Goal: Information Seeking & Learning: Find specific fact

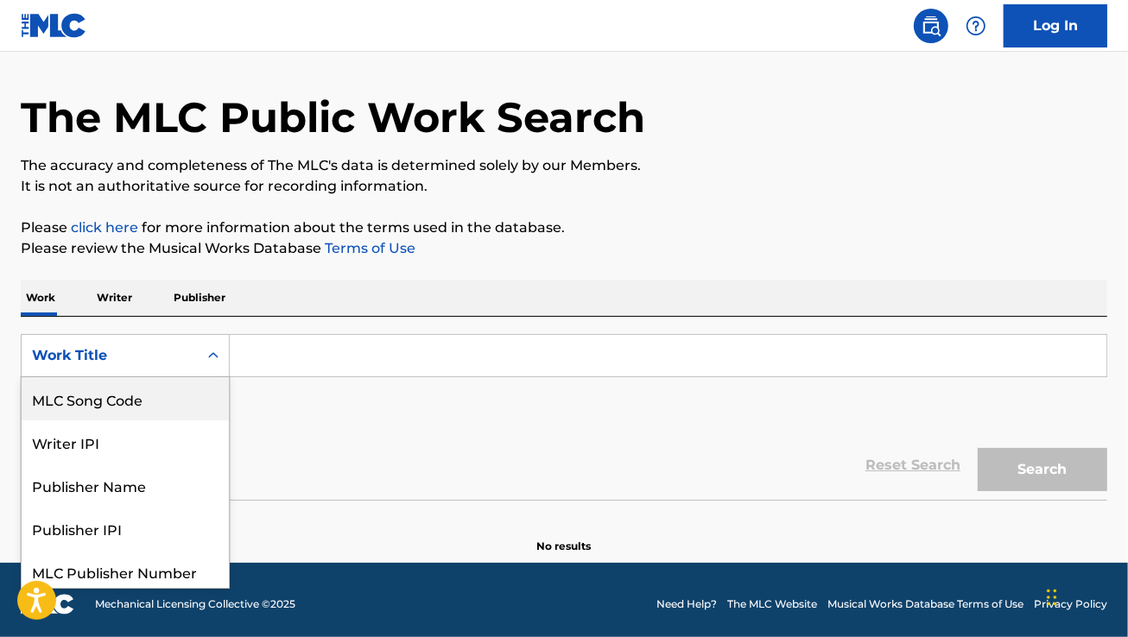
click at [161, 417] on div "MLC Song Code" at bounding box center [125, 398] width 207 height 43
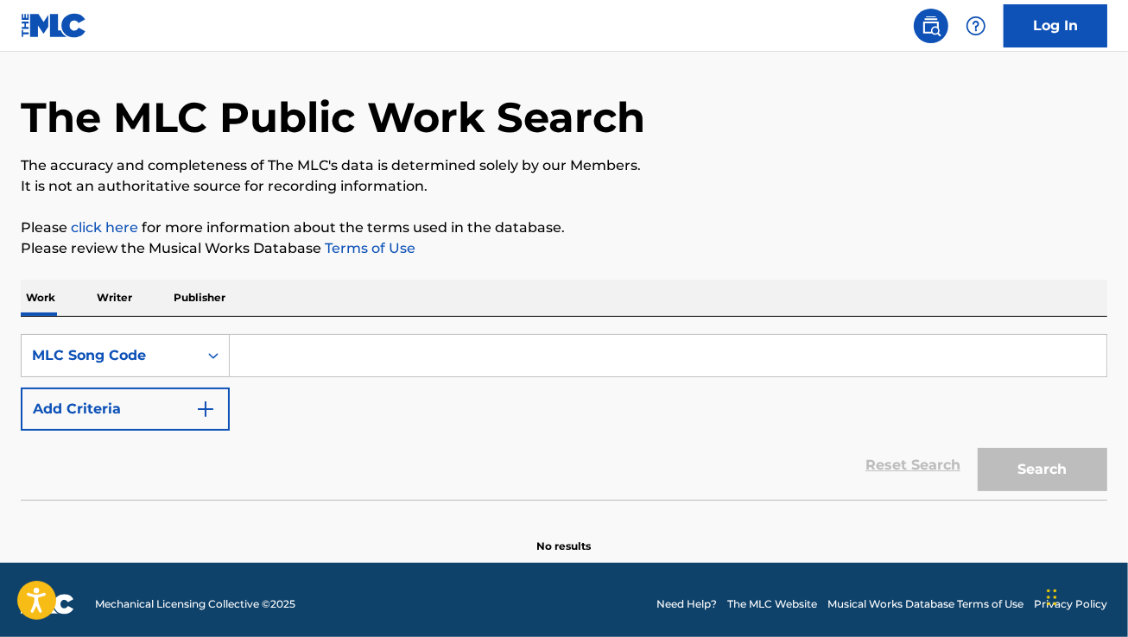
click at [285, 364] on input "Search Form" at bounding box center [668, 355] width 876 height 41
paste input "P7493X"
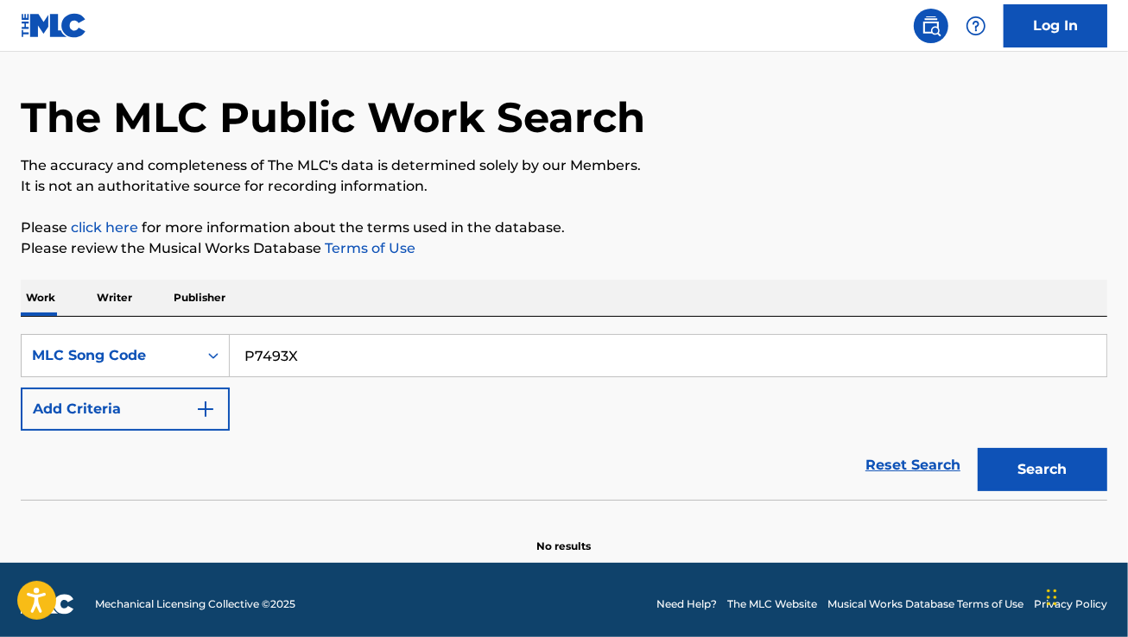
type input "P7493X"
click at [1026, 463] on button "Search" at bounding box center [1042, 469] width 130 height 43
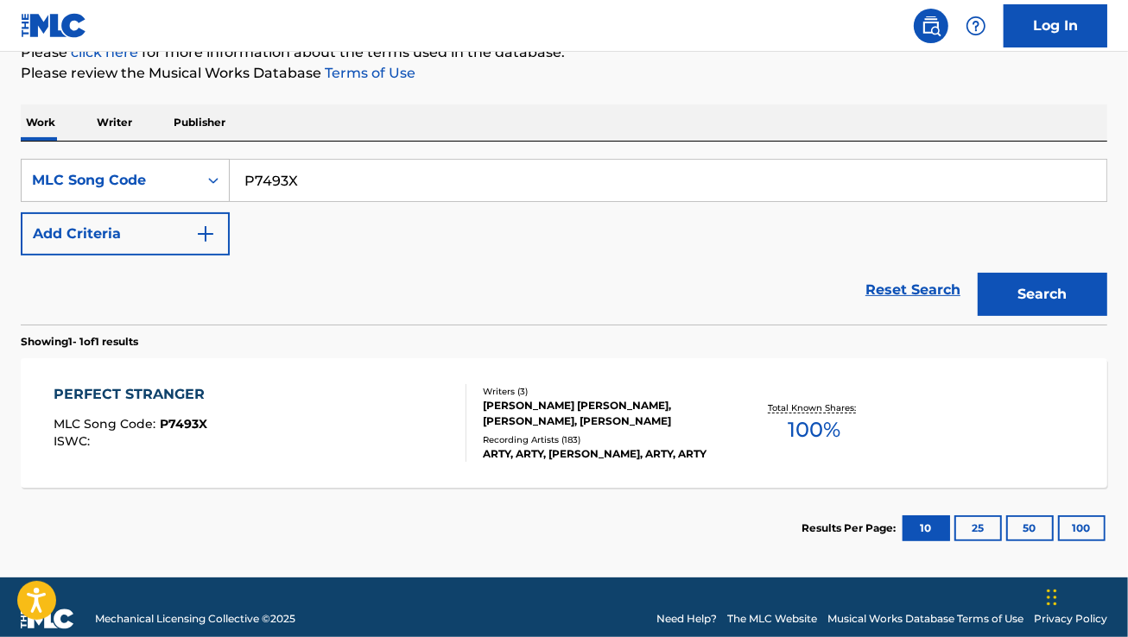
scroll to position [248, 0]
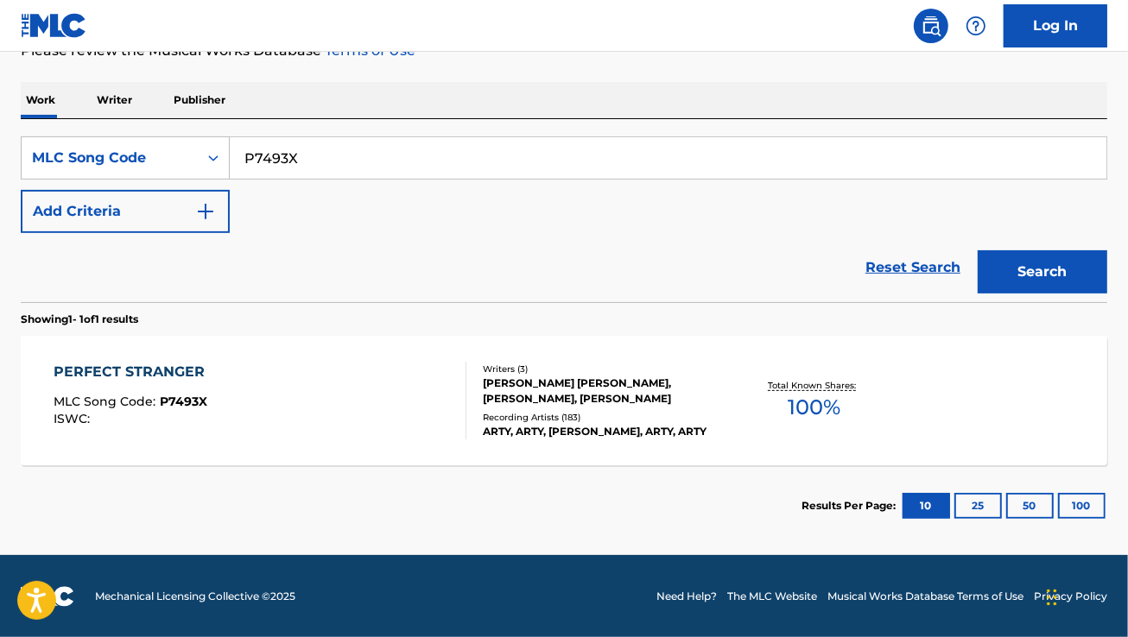
click at [261, 433] on div "PERFECT STRANGER MLC Song Code : P7493X ISWC :" at bounding box center [260, 401] width 413 height 78
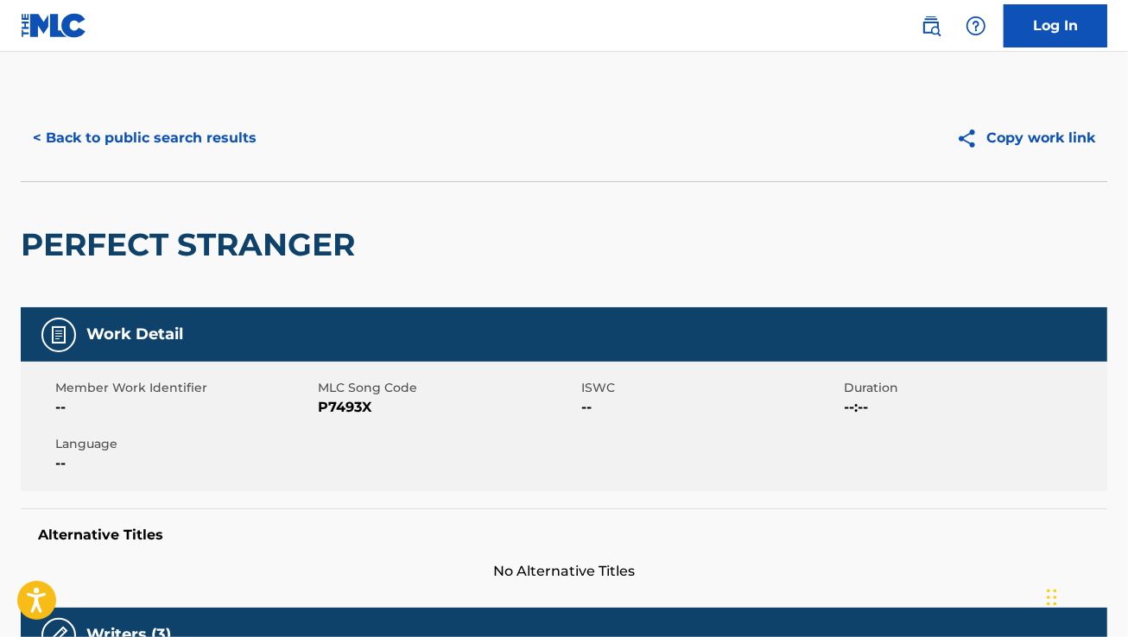
click at [149, 134] on button "< Back to public search results" at bounding box center [145, 138] width 248 height 43
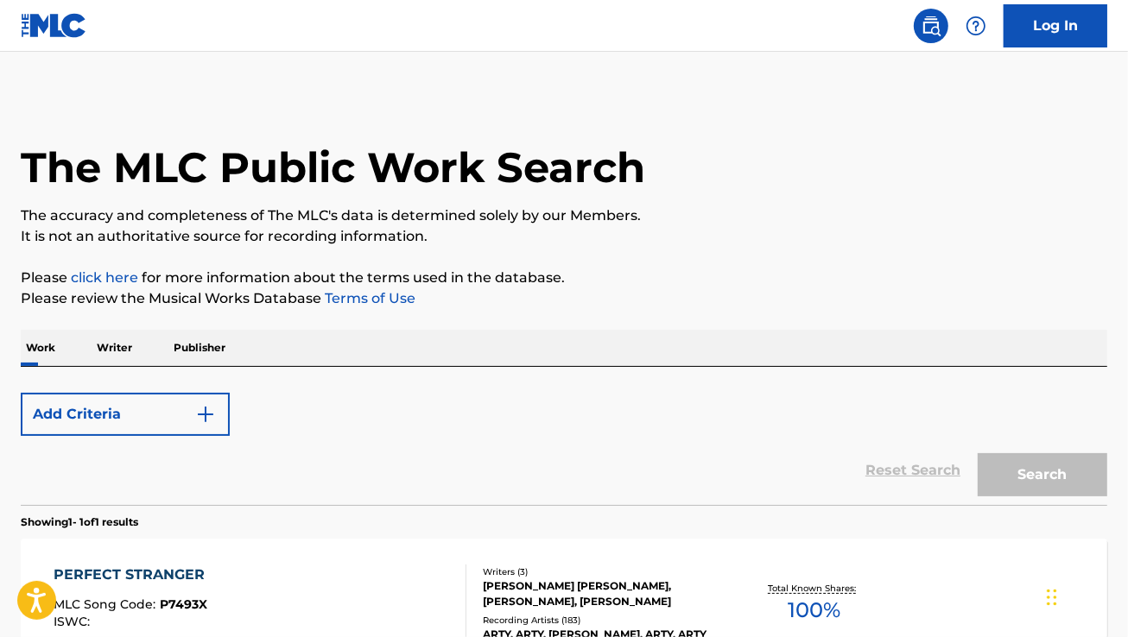
scroll to position [203, 0]
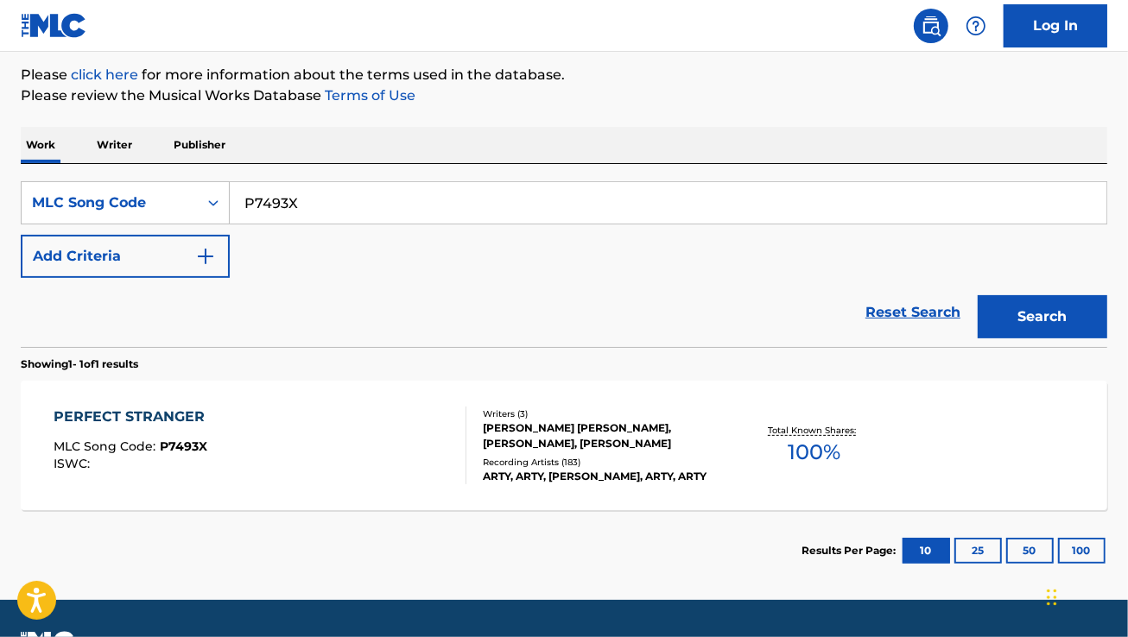
click at [360, 427] on div "PERFECT STRANGER MLC Song Code : P7493X ISWC :" at bounding box center [260, 446] width 413 height 78
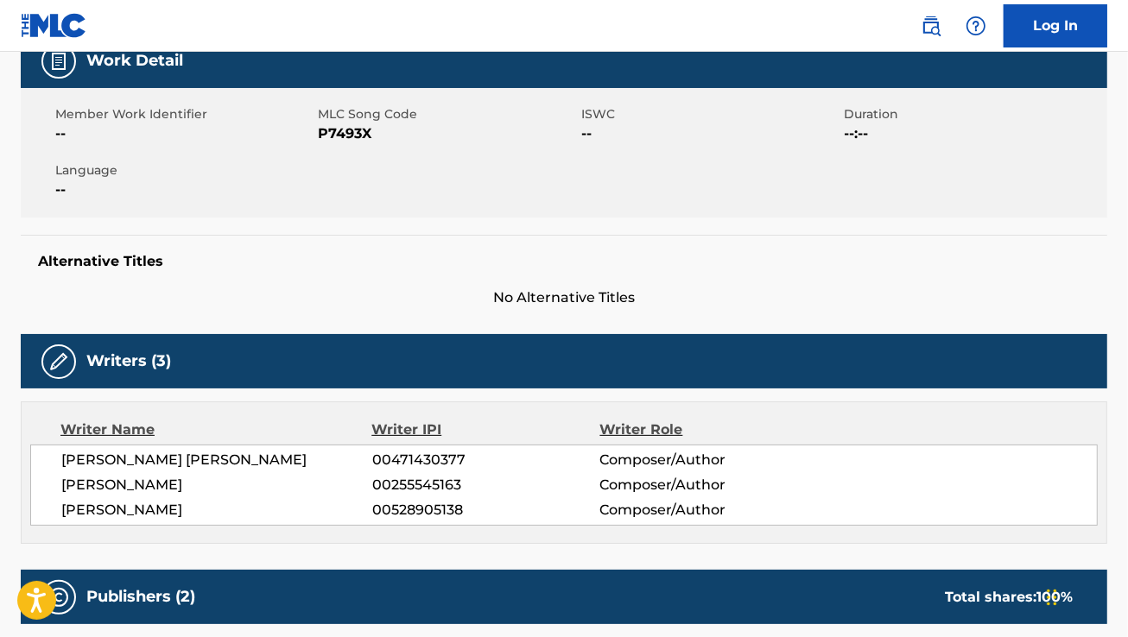
scroll to position [273, 0]
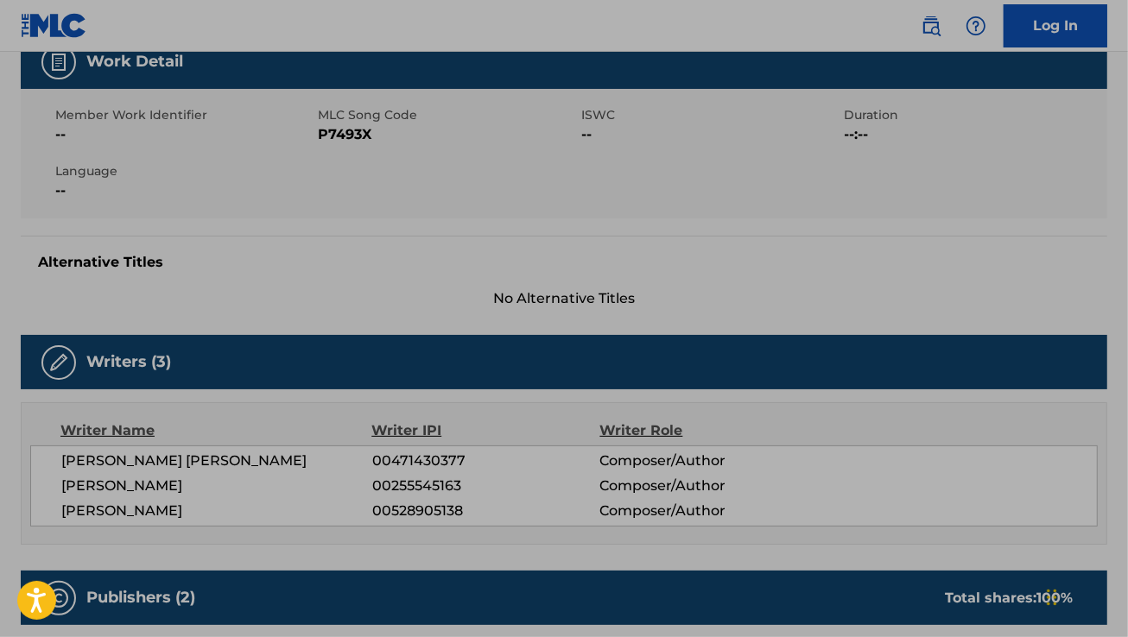
click at [338, 220] on div "Work Detail Member Work Identifier -- MLC Song Code P7493X ISWC -- Duration --:…" at bounding box center [564, 172] width 1086 height 275
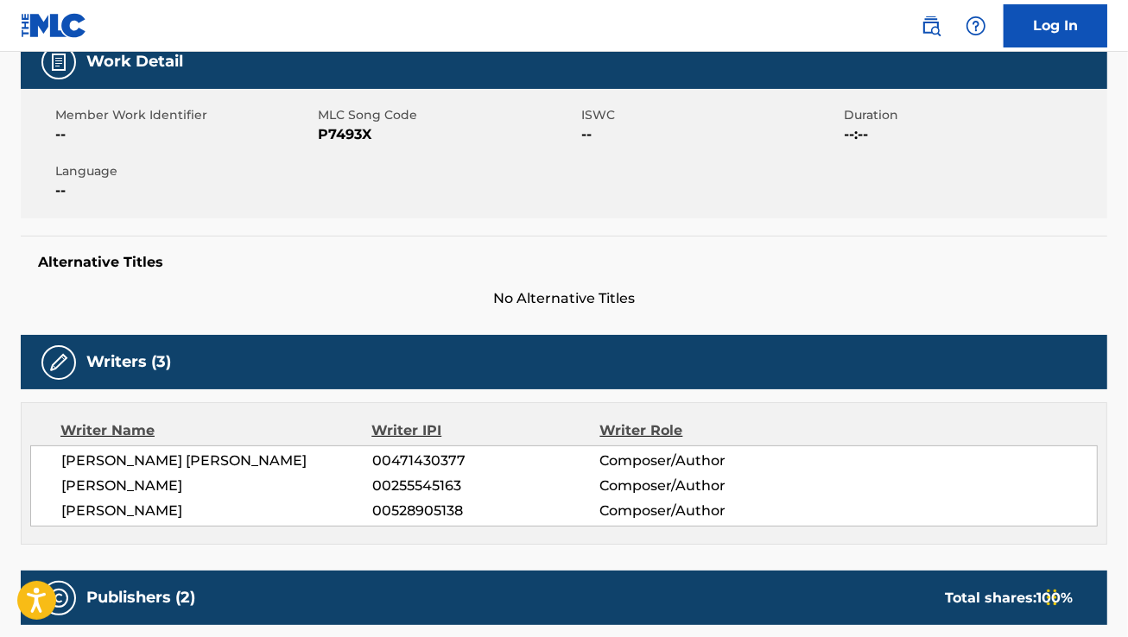
scroll to position [0, 0]
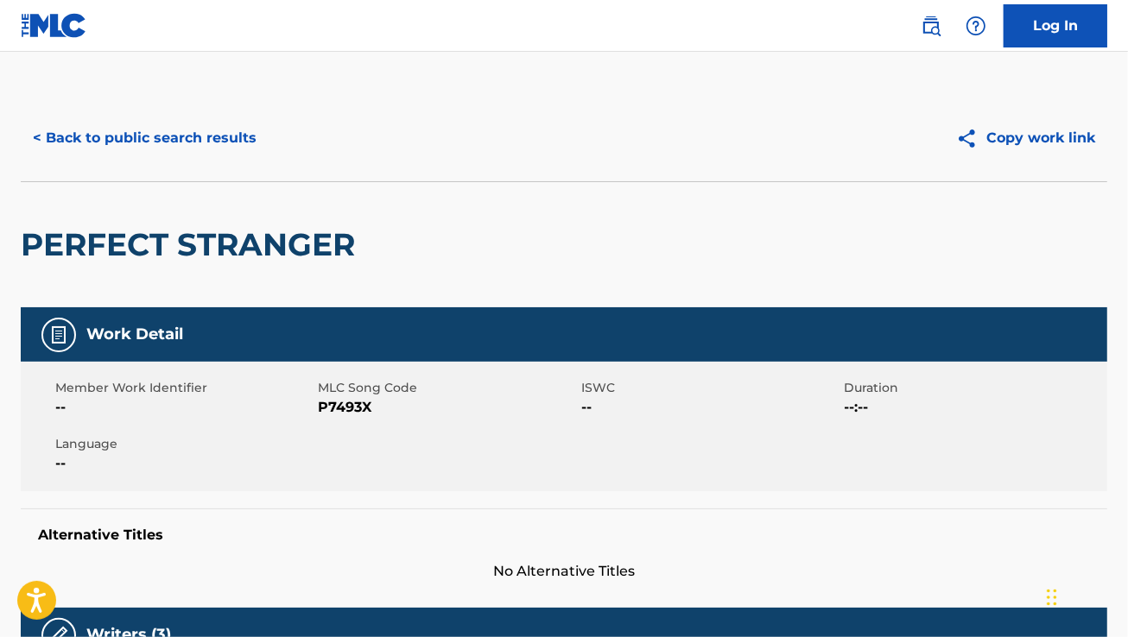
click at [180, 110] on div "< Back to public search results Copy work link" at bounding box center [564, 138] width 1086 height 86
click at [180, 126] on button "< Back to public search results" at bounding box center [145, 138] width 248 height 43
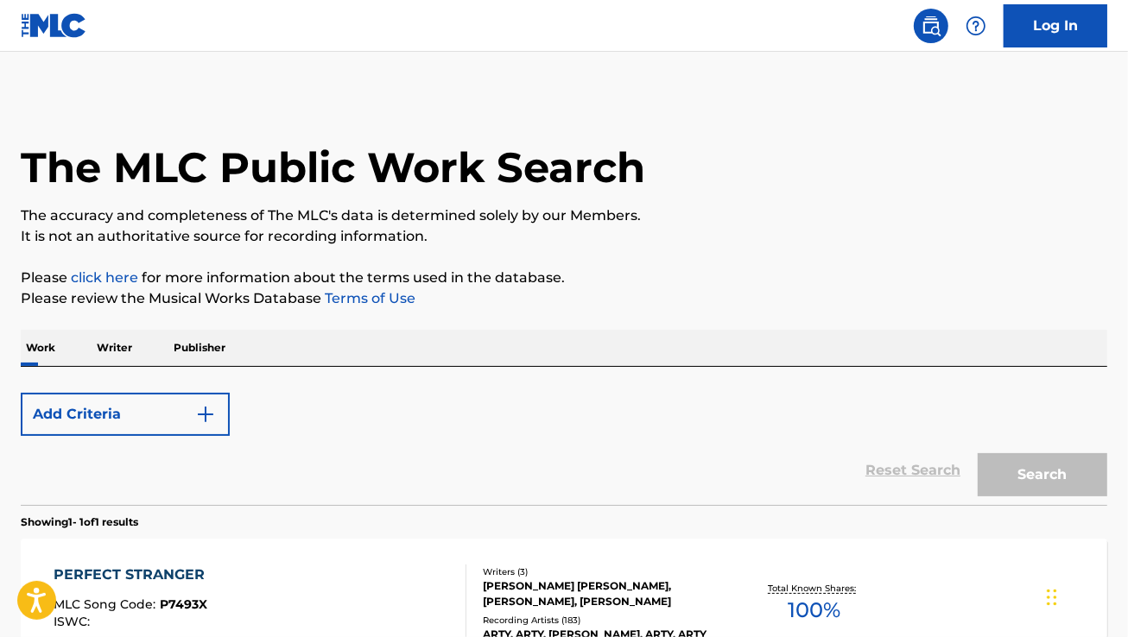
scroll to position [203, 0]
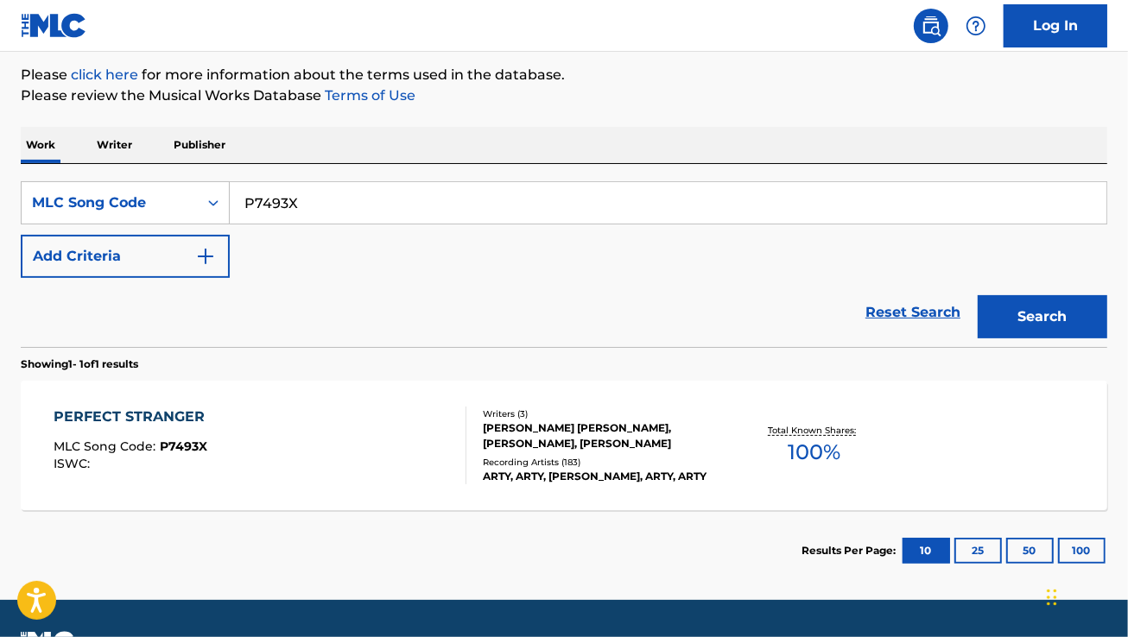
click at [510, 192] on input "P7493X" at bounding box center [668, 202] width 876 height 41
paste input "N5124S"
type input "N5124S"
click at [977, 295] on button "Search" at bounding box center [1042, 316] width 130 height 43
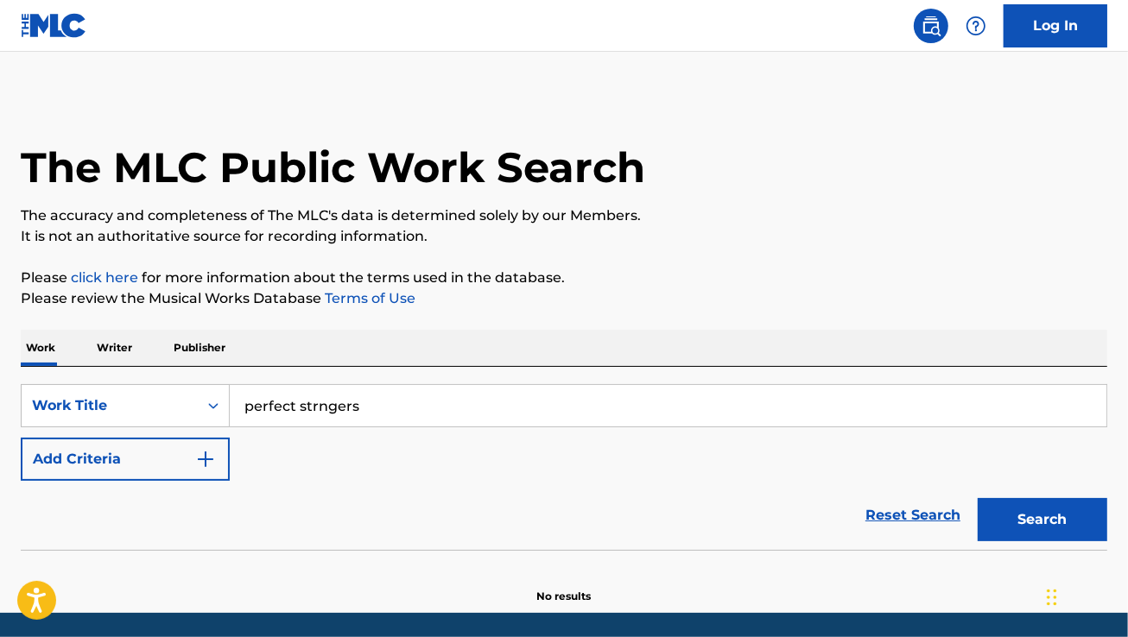
click at [316, 394] on input "perfect strngers" at bounding box center [668, 405] width 876 height 41
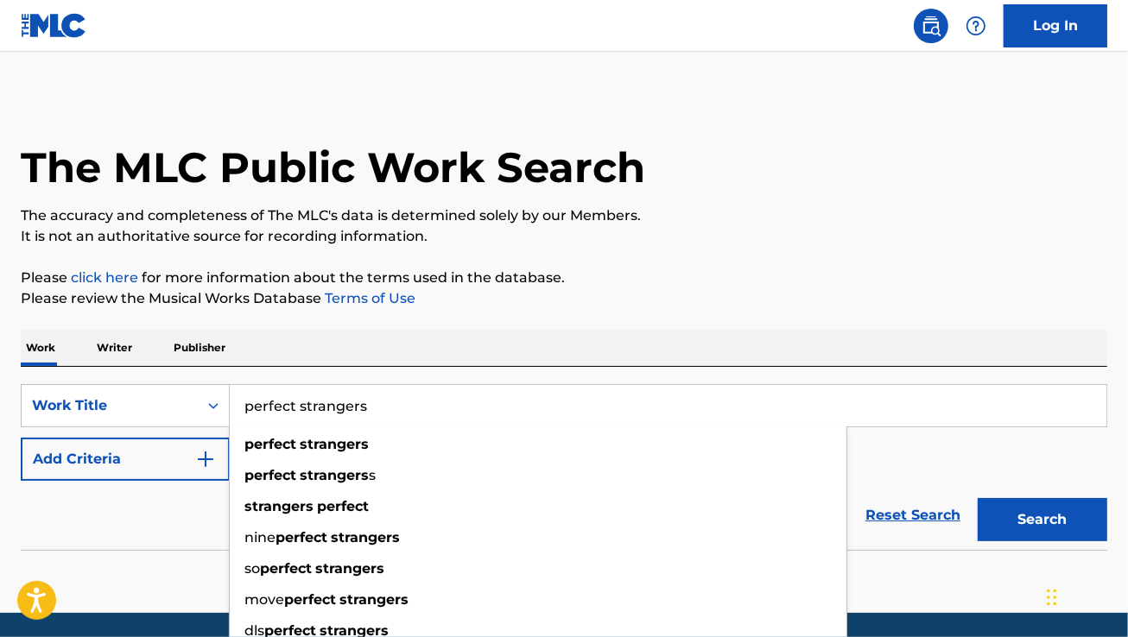
type input "perfect strangers"
click at [158, 471] on button "Add Criteria" at bounding box center [125, 459] width 209 height 43
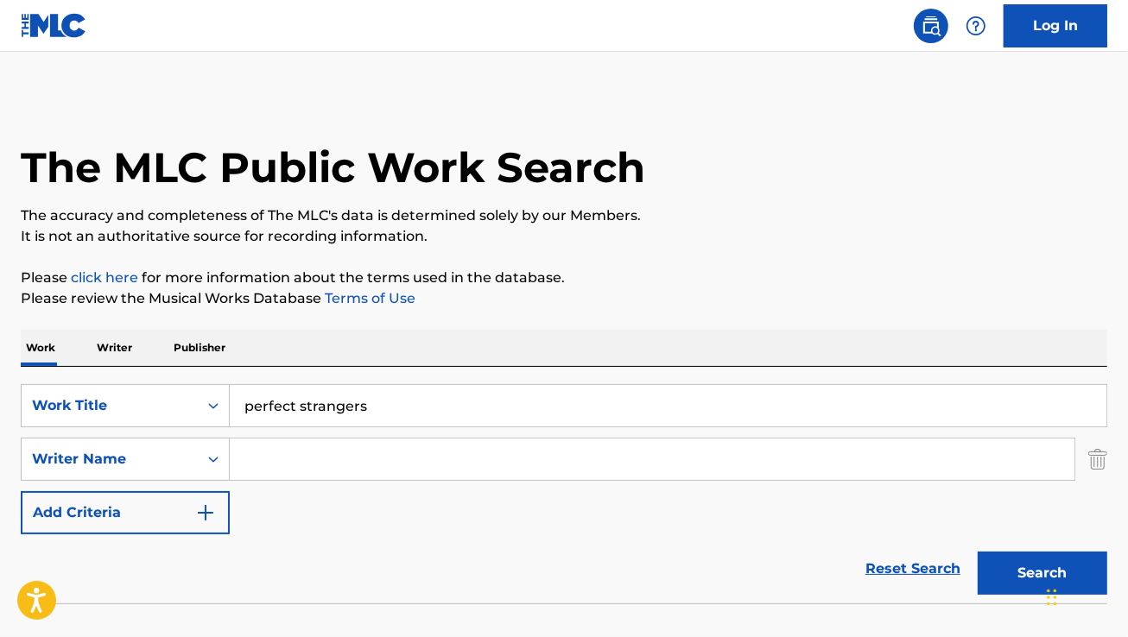
click at [295, 455] on input "Search Form" at bounding box center [652, 459] width 844 height 41
paste input "Michael Scheuermann Mike Zink Christian Raue Simon Ostrowski Daniel Schwuchow"
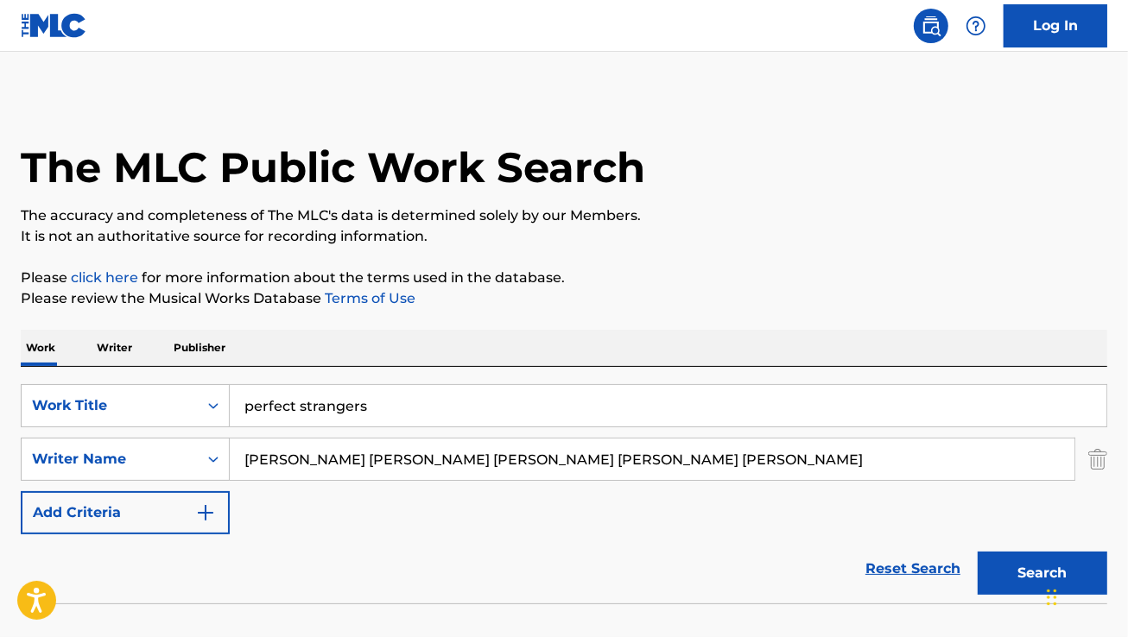
drag, startPoint x: 406, startPoint y: 459, endPoint x: 999, endPoint y: 408, distance: 595.4
click at [999, 408] on div "SearchWithCriteria48dbb82d-f673-448e-98af-9c508b438f2b Work Title perfect stran…" at bounding box center [564, 459] width 1086 height 150
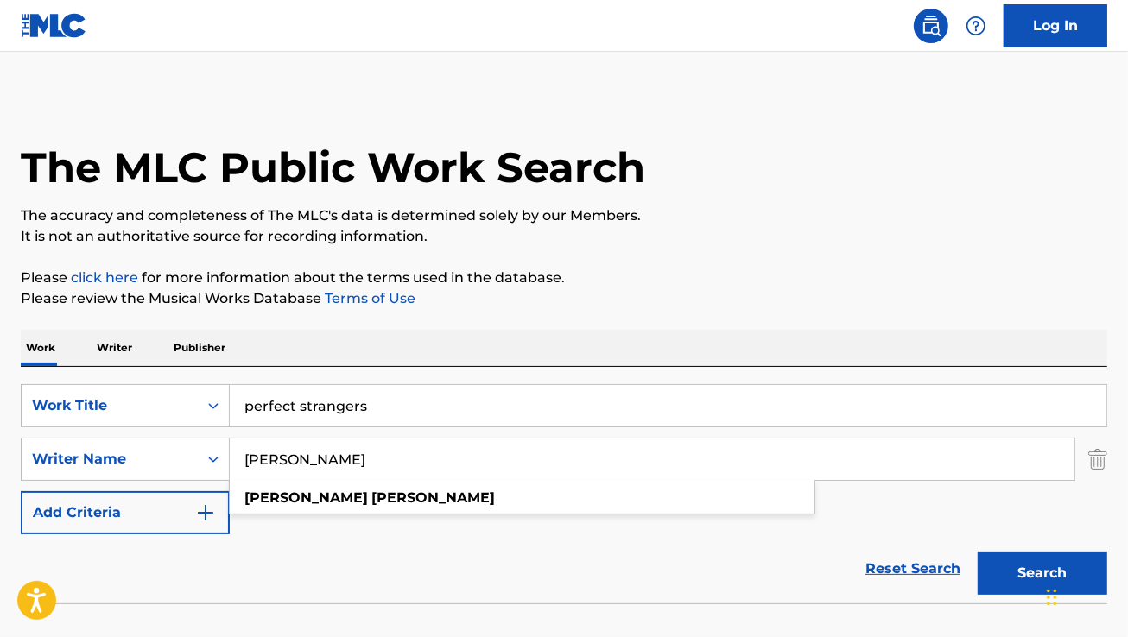
click at [977, 552] on button "Search" at bounding box center [1042, 573] width 130 height 43
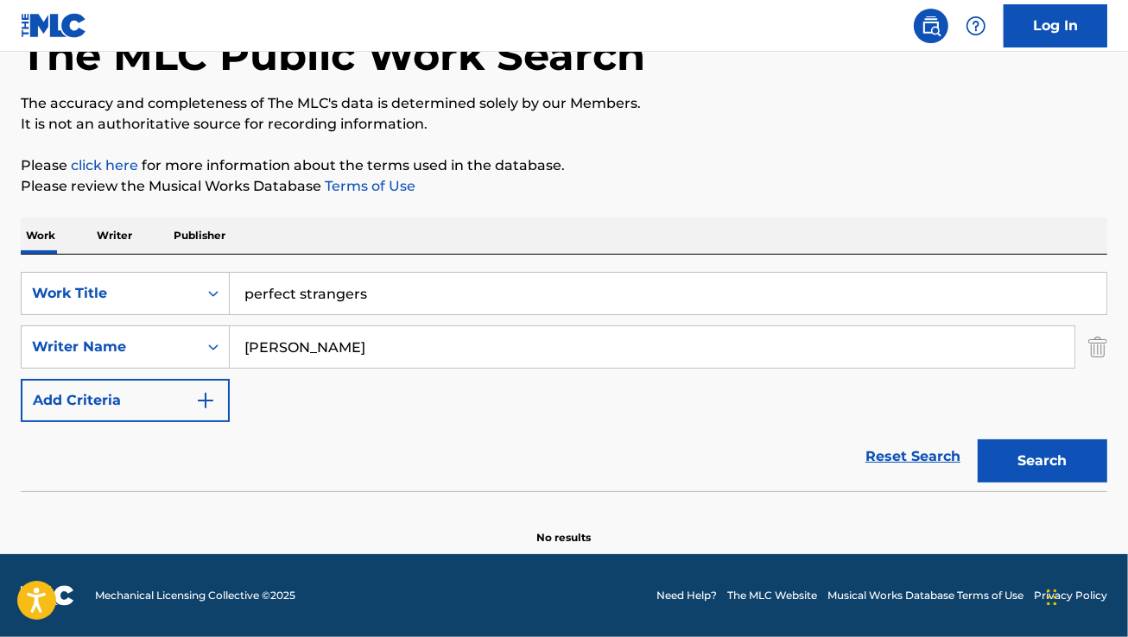
paste input "ke Zink Christian Raue Simon Ostrowski Daniel Schwuchow"
drag, startPoint x: 317, startPoint y: 348, endPoint x: 747, endPoint y: 436, distance: 438.9
click at [747, 436] on form "SearchWithCriteria48dbb82d-f673-448e-98af-9c508b438f2b Work Title perfect stran…" at bounding box center [564, 381] width 1086 height 219
click at [977, 439] on button "Search" at bounding box center [1042, 460] width 130 height 43
paste input "Christian Raue Simon Ostrowski Daniel Schwuchow"
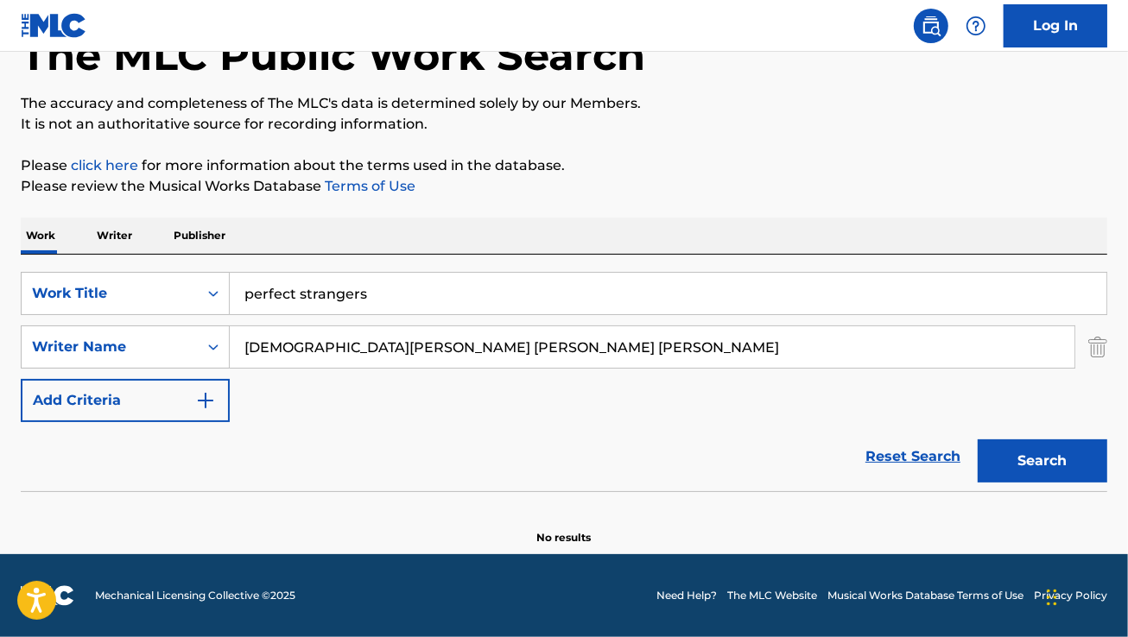
drag, startPoint x: 351, startPoint y: 346, endPoint x: 665, endPoint y: 363, distance: 314.7
click at [665, 363] on input "Christian Raue Simon Ostrowski Daniel Schwuchow" at bounding box center [652, 346] width 844 height 41
click at [977, 439] on button "Search" at bounding box center [1042, 460] width 130 height 43
paste input "Simon Ostrowski Daniel Schwuchow"
drag, startPoint x: 367, startPoint y: 345, endPoint x: 665, endPoint y: 325, distance: 298.6
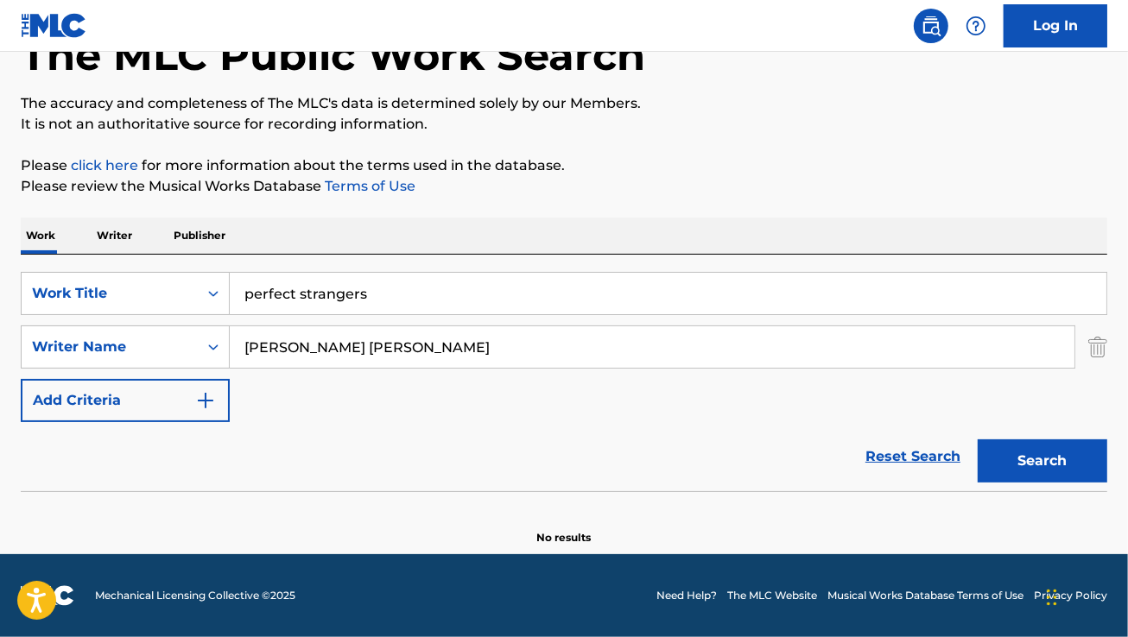
click at [663, 326] on input "Simon Ostrowski Daniel Schwuchow" at bounding box center [652, 346] width 844 height 41
click at [977, 439] on button "Search" at bounding box center [1042, 460] width 130 height 43
paste input "Daniel Schwuchow"
type input "Daniel Schwuchow"
click at [977, 439] on button "Search" at bounding box center [1042, 460] width 130 height 43
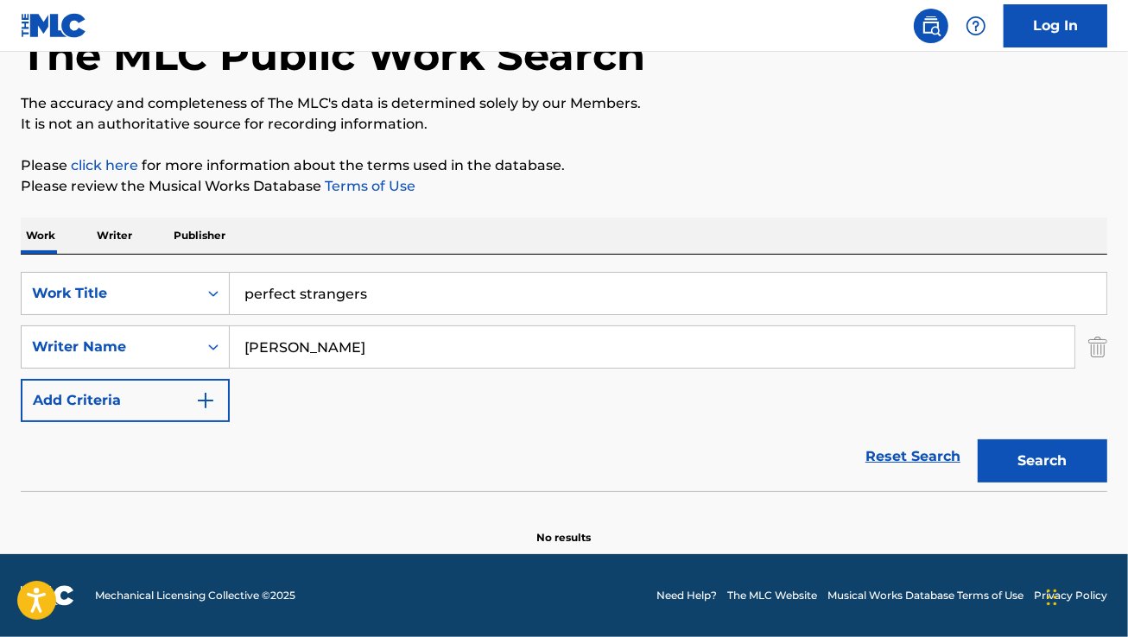
click at [373, 294] on input "perfect strangers" at bounding box center [668, 293] width 876 height 41
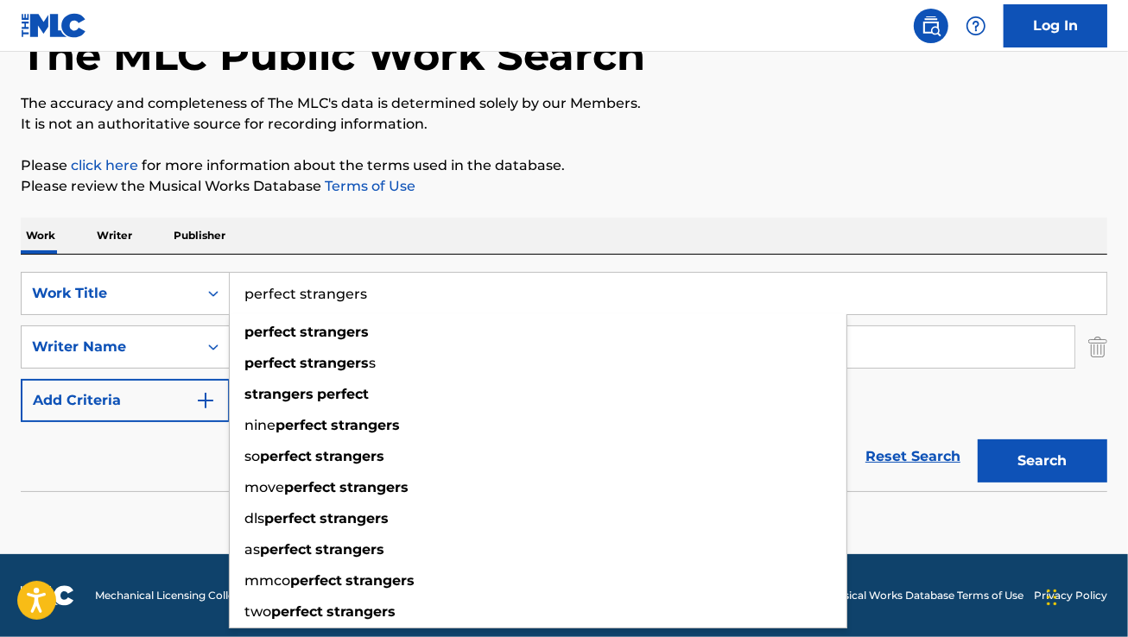
click at [373, 294] on input "perfect strangers" at bounding box center [668, 293] width 876 height 41
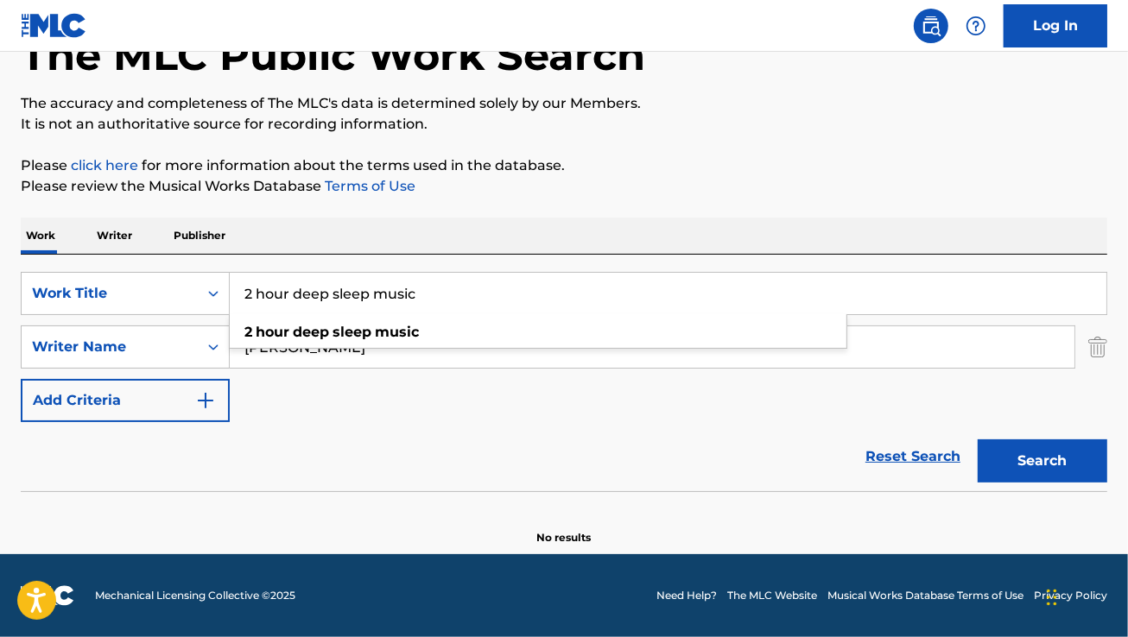
type input "2 hour deep sleep music"
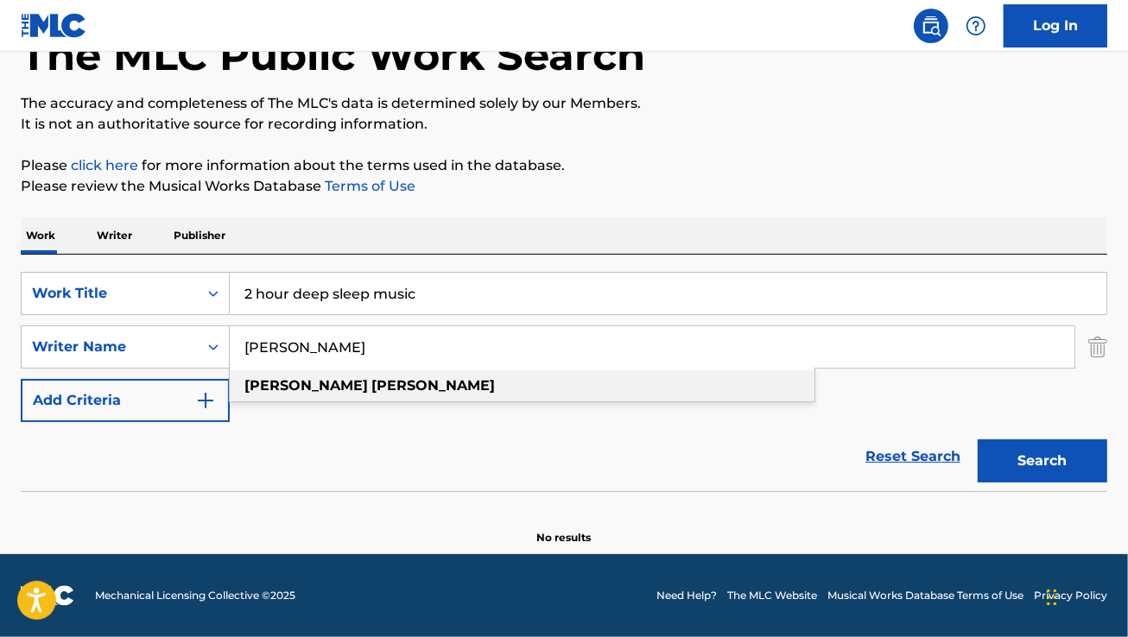
paste input "Anke Moehlmann"
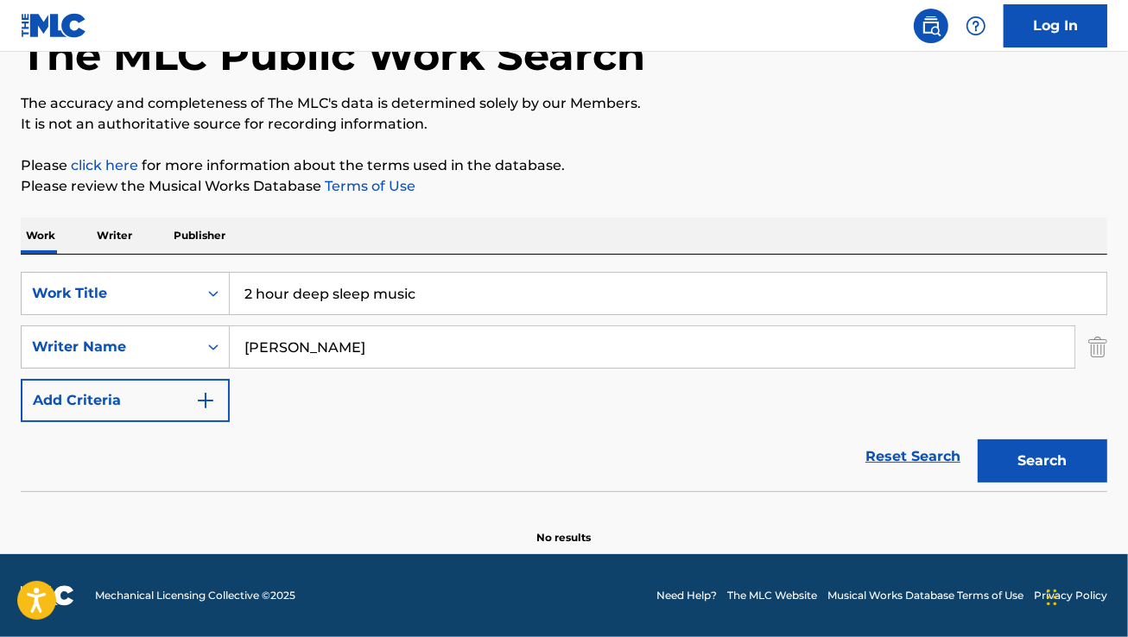
type input "Anke Moehlmann"
click at [977, 439] on button "Search" at bounding box center [1042, 460] width 130 height 43
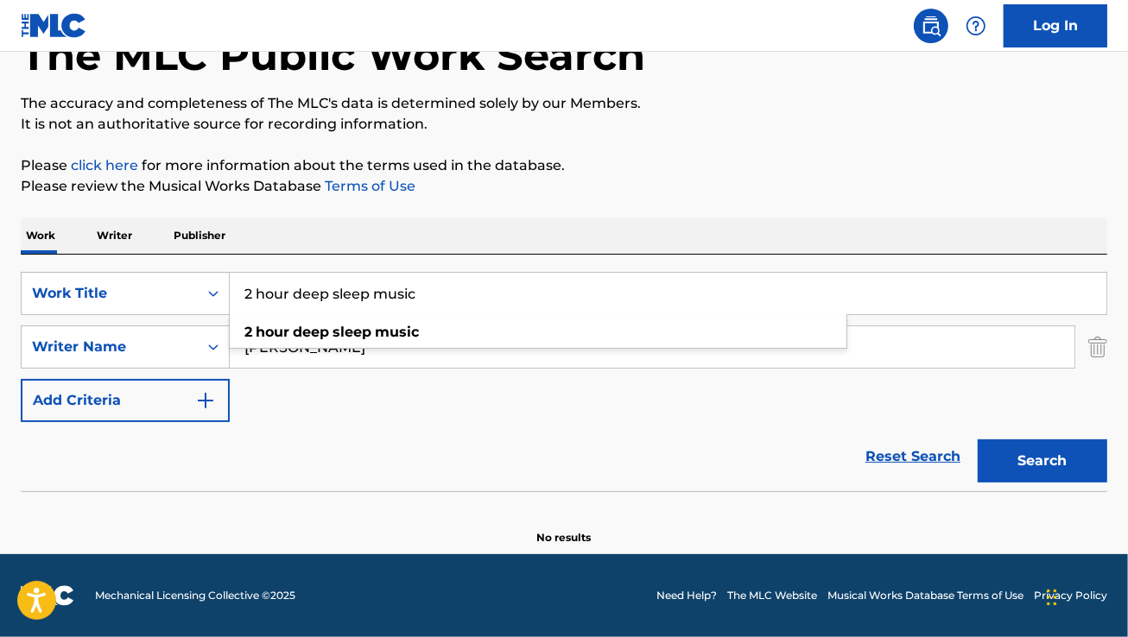
paste input "Worldspace Scrap"
type input "Worldspace Scrap"
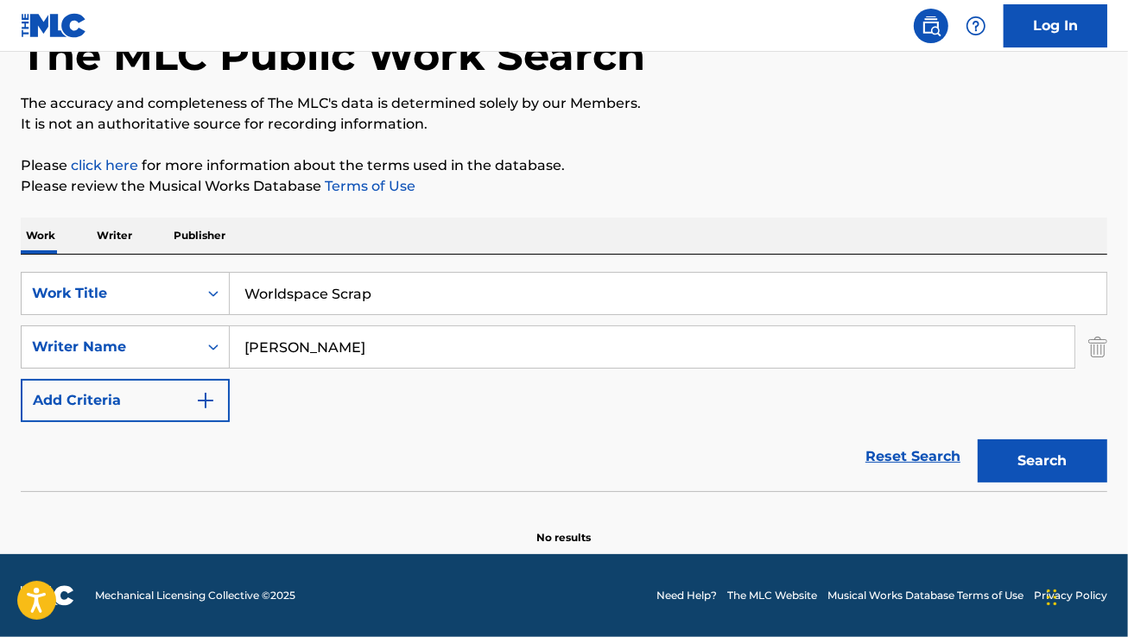
paste input "Stuart Styro"
type input "stuart styron"
